Goal: Navigation & Orientation: Find specific page/section

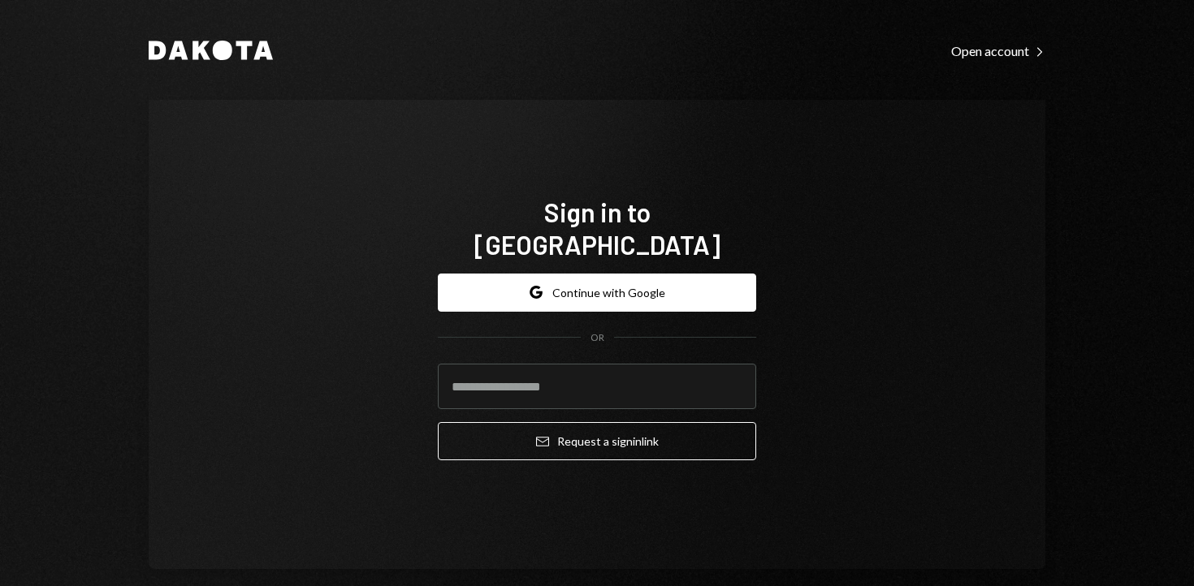
click at [624, 305] on form "Google Continue with Google OR Email Request a sign in link" at bounding box center [597, 368] width 318 height 188
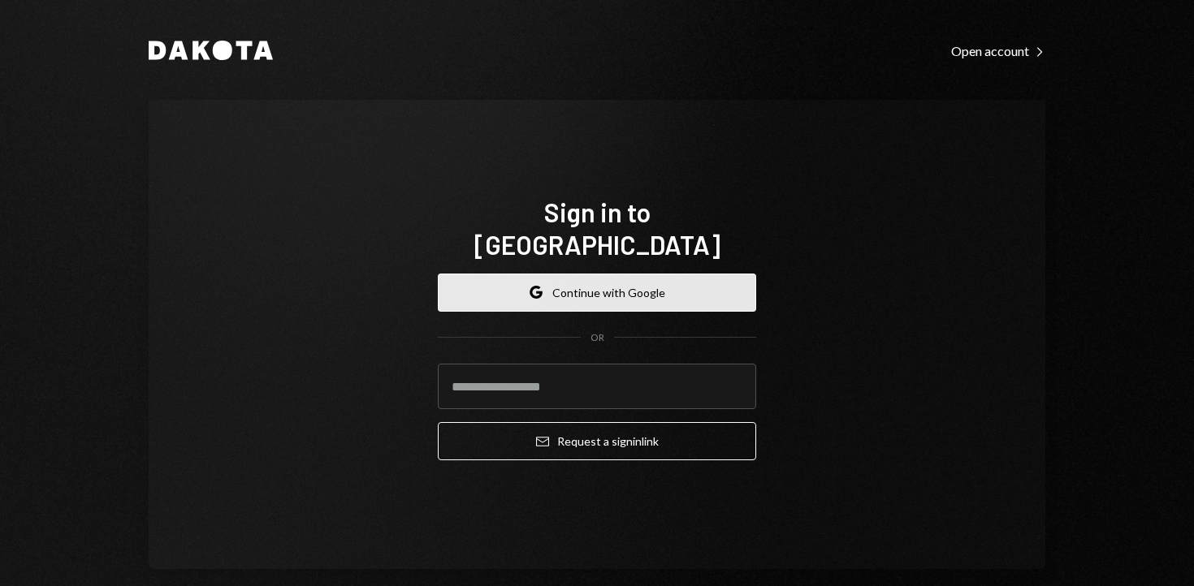
click at [598, 279] on button "Google Continue with Google" at bounding box center [597, 293] width 318 height 38
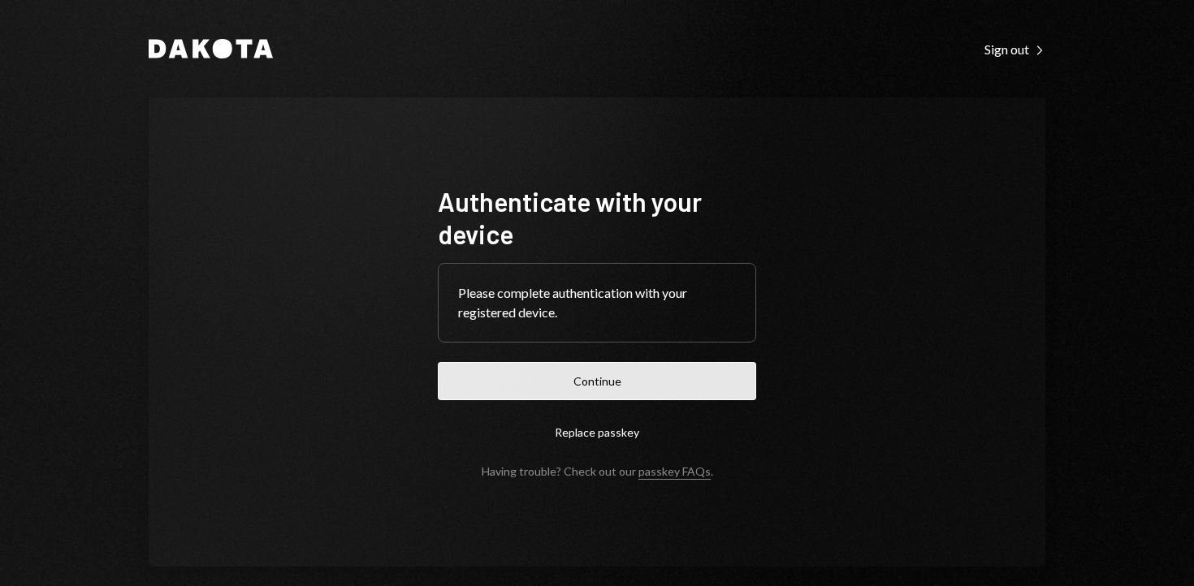
click at [567, 397] on button "Continue" at bounding box center [597, 381] width 318 height 38
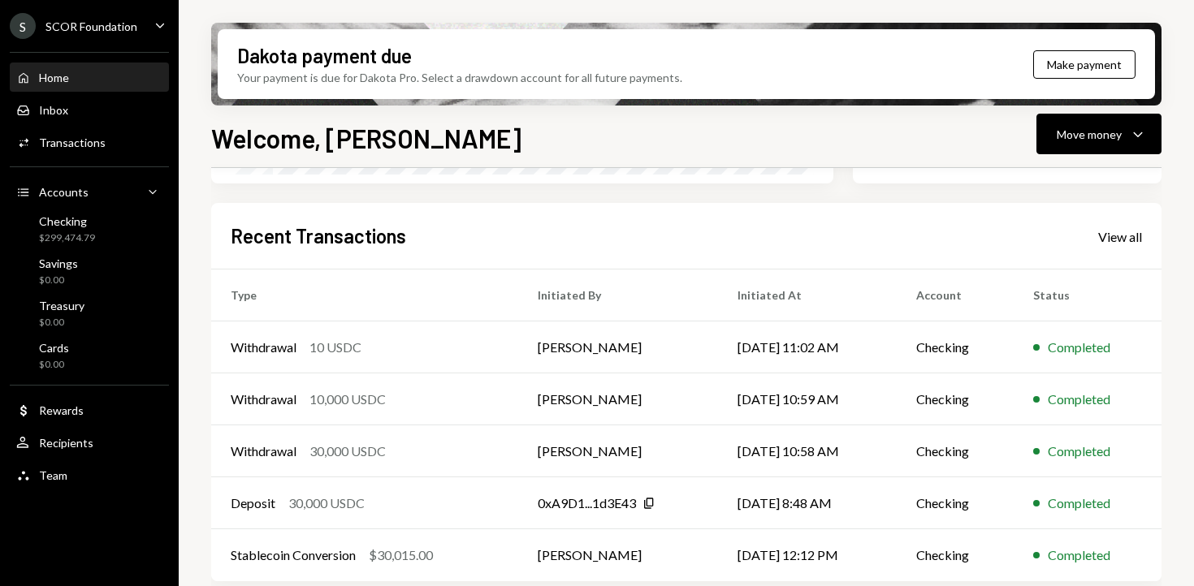
scroll to position [392, 0]
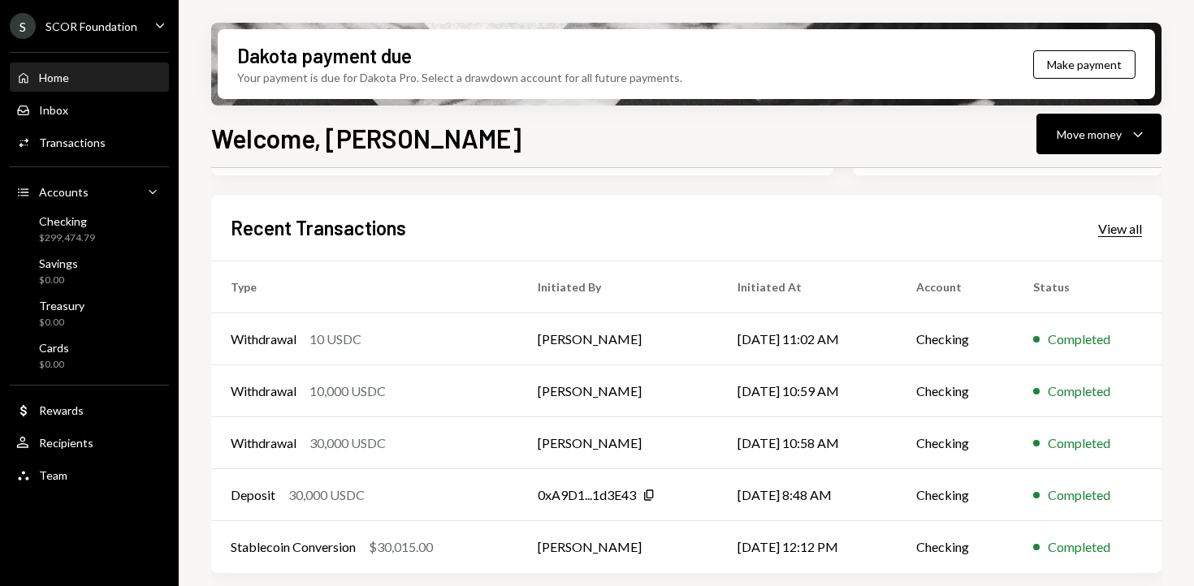
click at [1129, 221] on div "View all" at bounding box center [1120, 229] width 44 height 16
